Goal: Find specific page/section: Find specific page/section

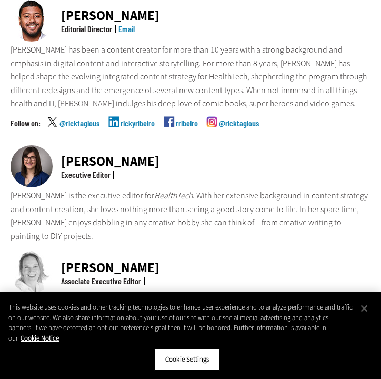
scroll to position [368, 0]
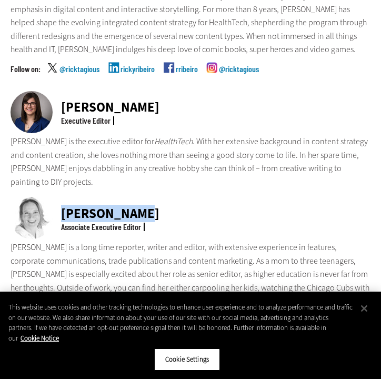
drag, startPoint x: 141, startPoint y: 185, endPoint x: 54, endPoint y: 192, distance: 87.6
click at [54, 197] on div "[PERSON_NAME] Associate Executive Editor" at bounding box center [191, 219] width 360 height 44
copy div "[PERSON_NAME]"
click at [102, 207] on div "[PERSON_NAME]" at bounding box center [110, 213] width 98 height 13
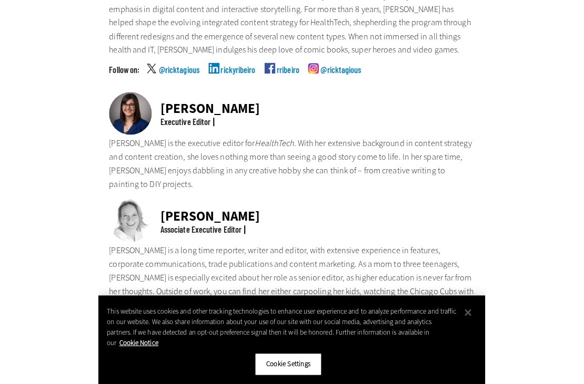
scroll to position [374, 0]
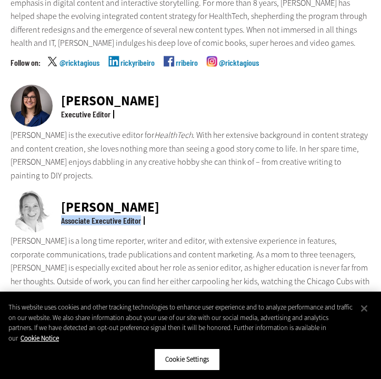
drag, startPoint x: 141, startPoint y: 193, endPoint x: 59, endPoint y: 192, distance: 82.0
click at [59, 216] on div "Associate Executive Editor" at bounding box center [100, 220] width 85 height 8
copy div "Associate Executive Editor"
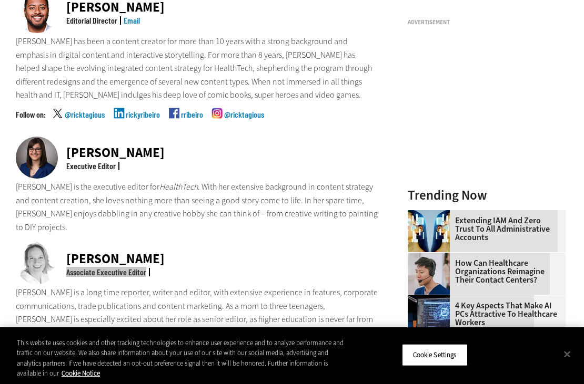
scroll to position [0, 0]
